Goal: Navigation & Orientation: Find specific page/section

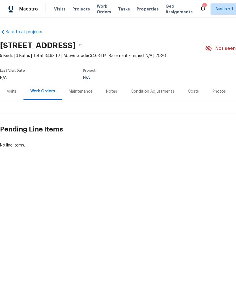
click at [10, 96] on div "Visits" at bounding box center [12, 91] width 24 height 17
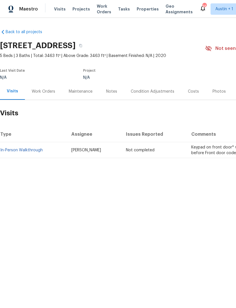
click at [140, 10] on span "Properties" at bounding box center [148, 9] width 22 height 6
